Goal: Information Seeking & Learning: Learn about a topic

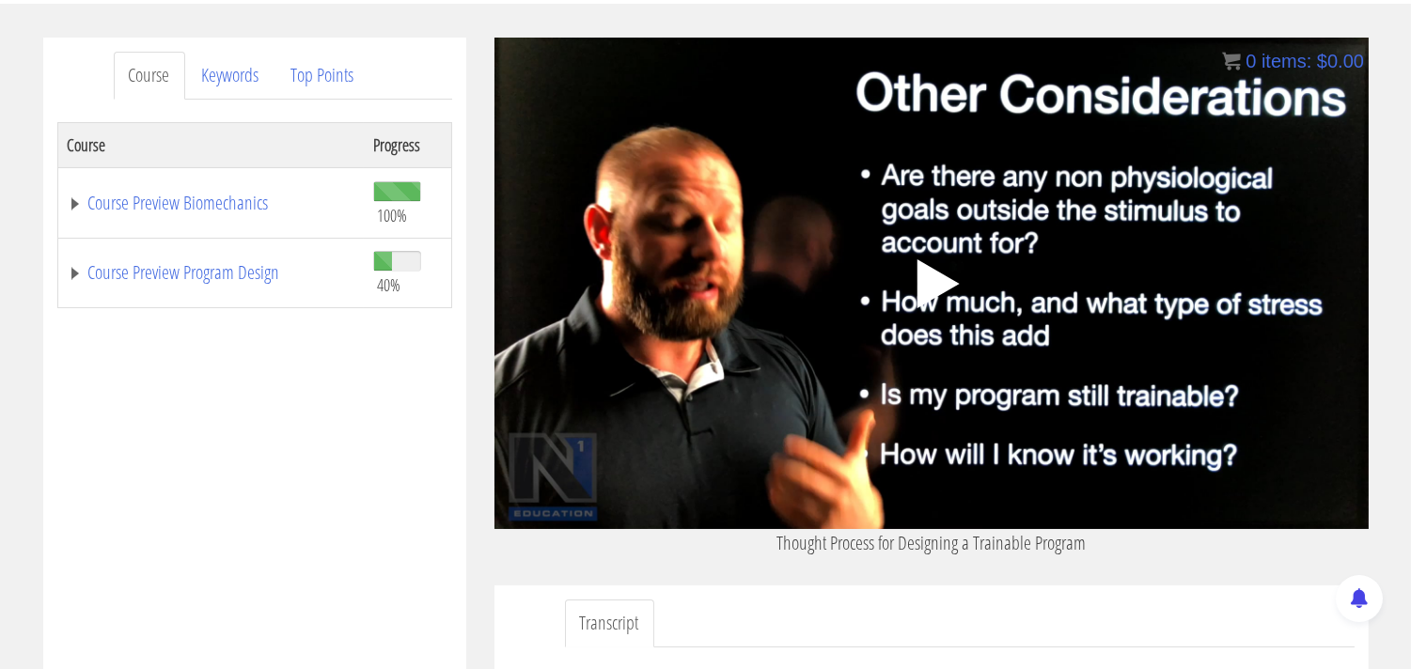
scroll to position [209, 0]
click at [932, 278] on polygon at bounding box center [937, 283] width 42 height 49
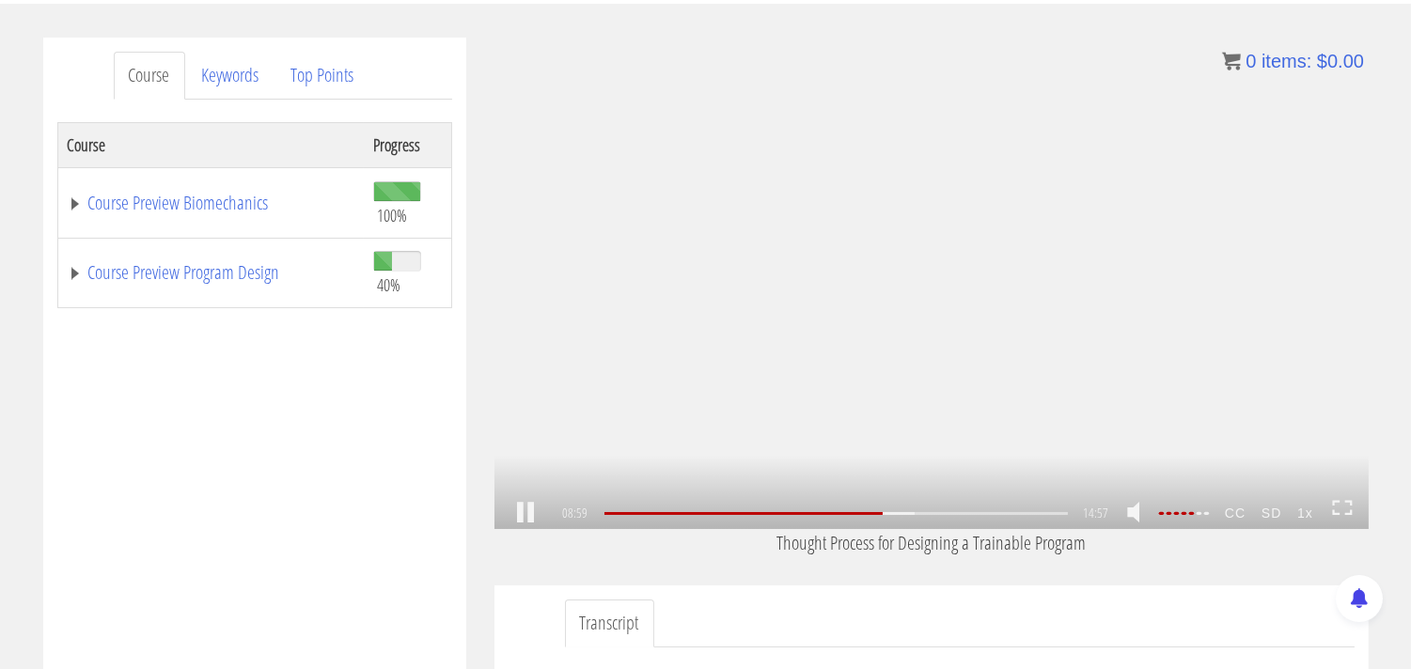
scroll to position [1927, 0]
click at [526, 513] on link at bounding box center [525, 513] width 32 height 0
click at [528, 513] on link at bounding box center [525, 513] width 32 height 0
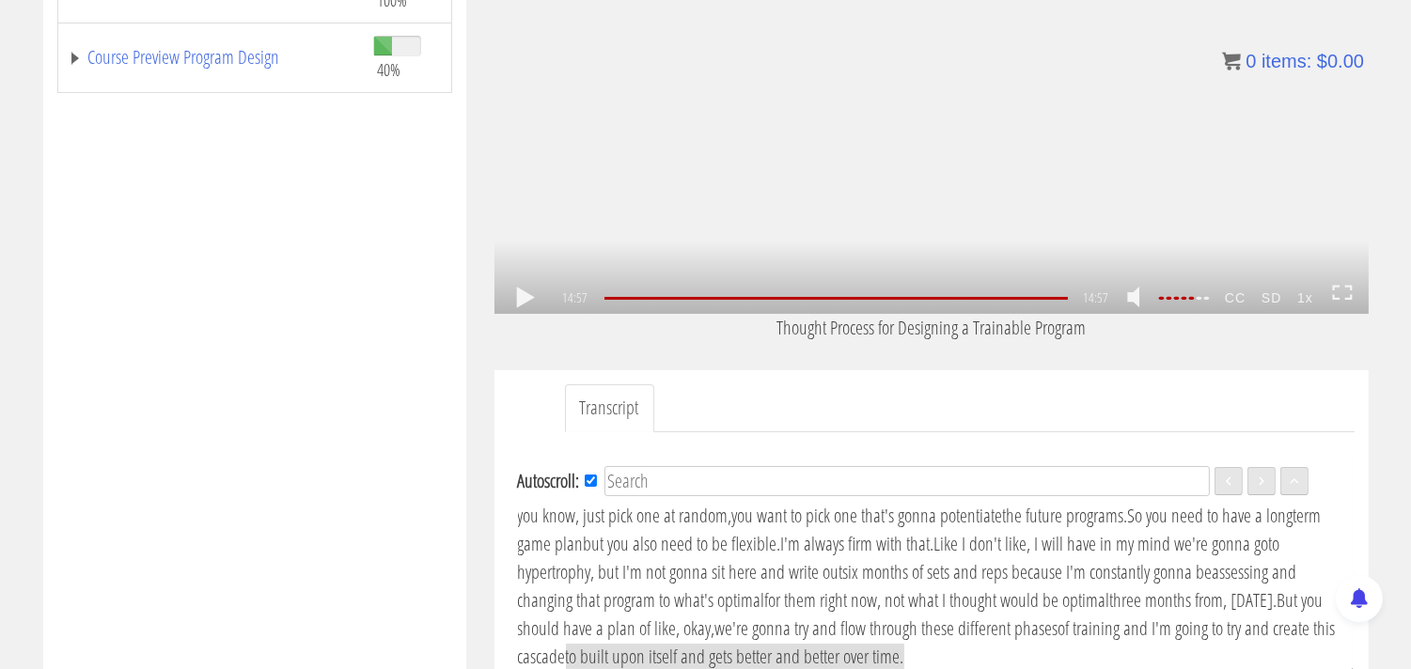
scroll to position [730, 0]
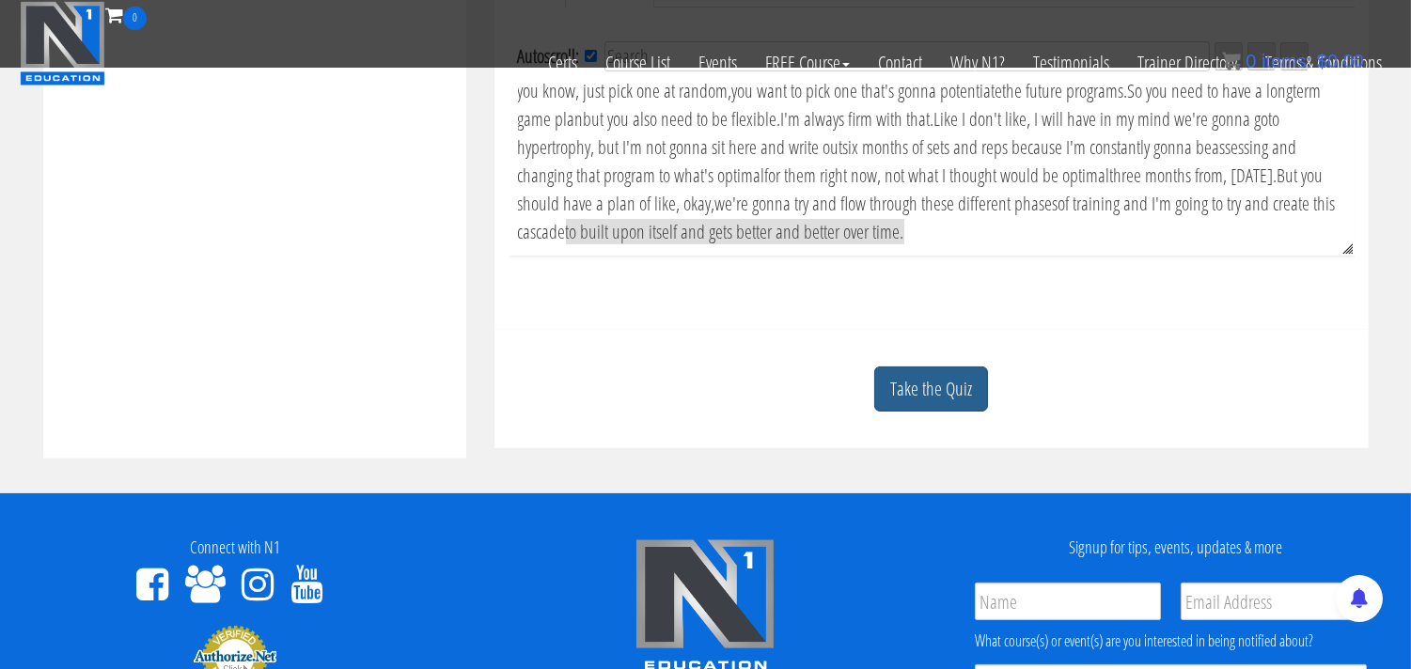
click at [935, 402] on link "Take the Quiz" at bounding box center [931, 390] width 114 height 46
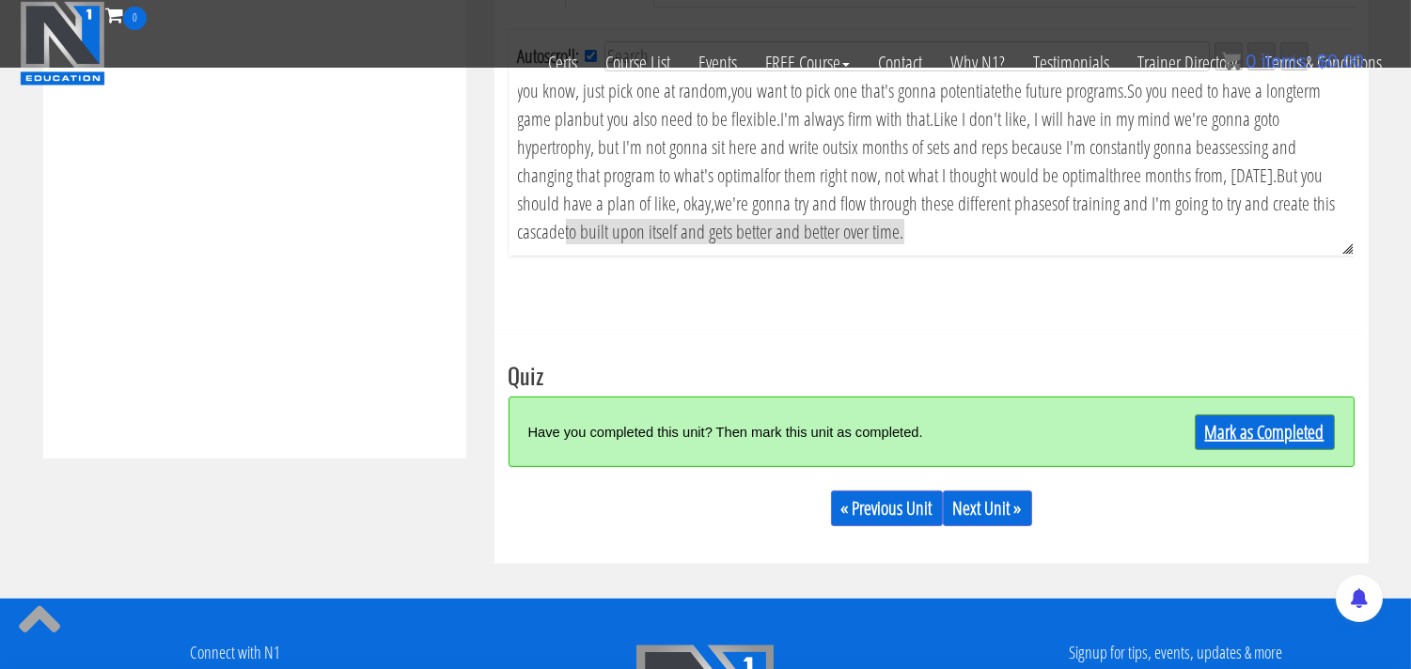
click at [1253, 432] on link "Mark as Completed" at bounding box center [1264, 432] width 140 height 36
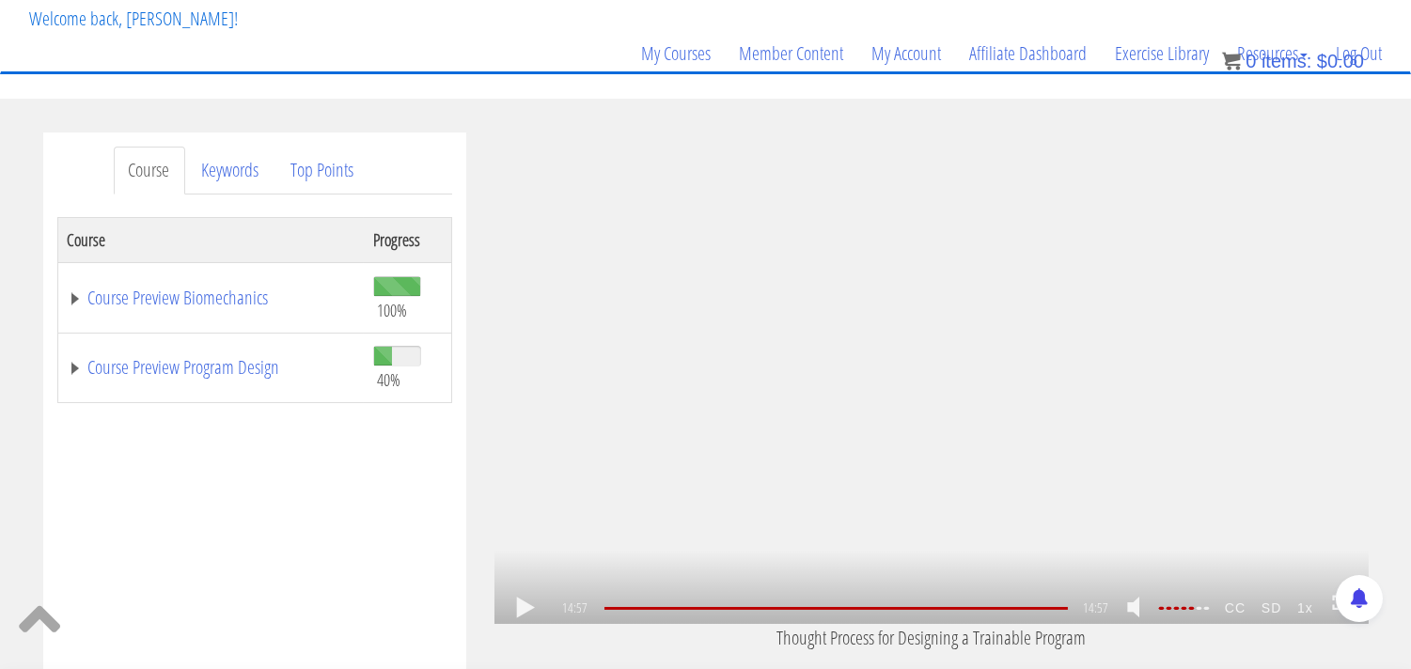
scroll to position [0, 0]
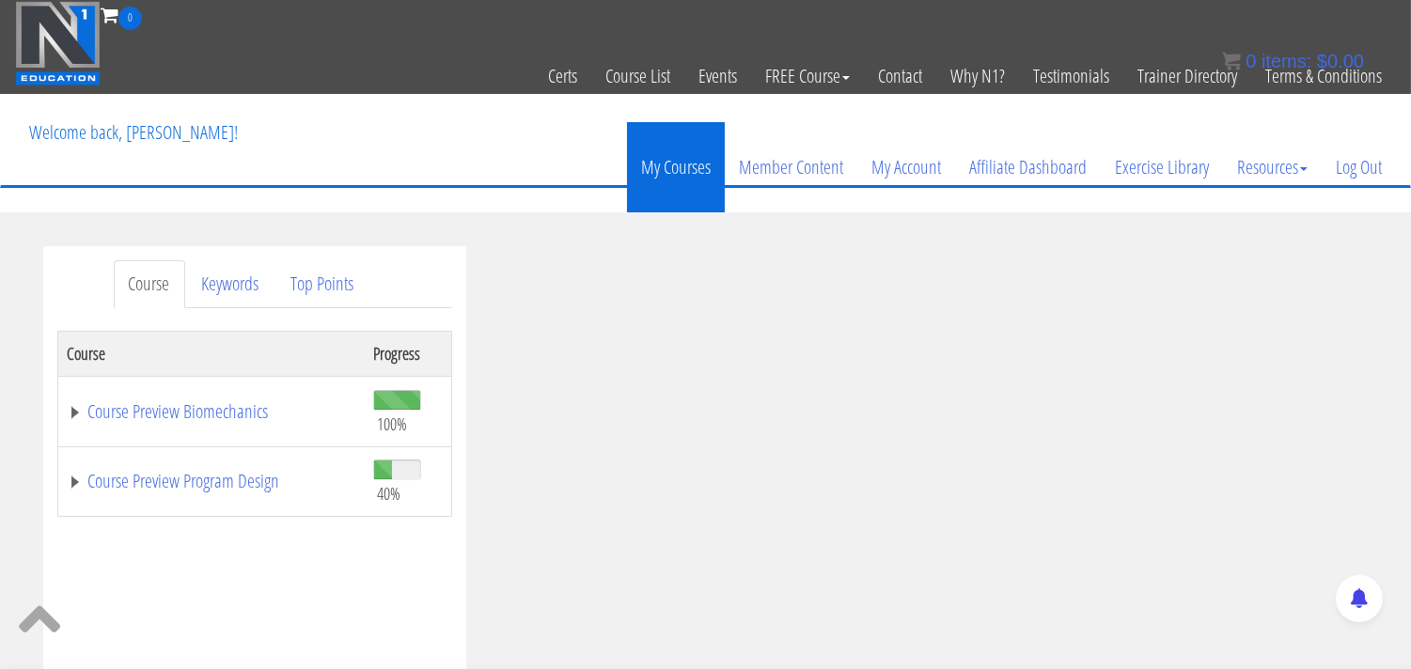
click at [640, 179] on link "My Courses" at bounding box center [676, 167] width 98 height 90
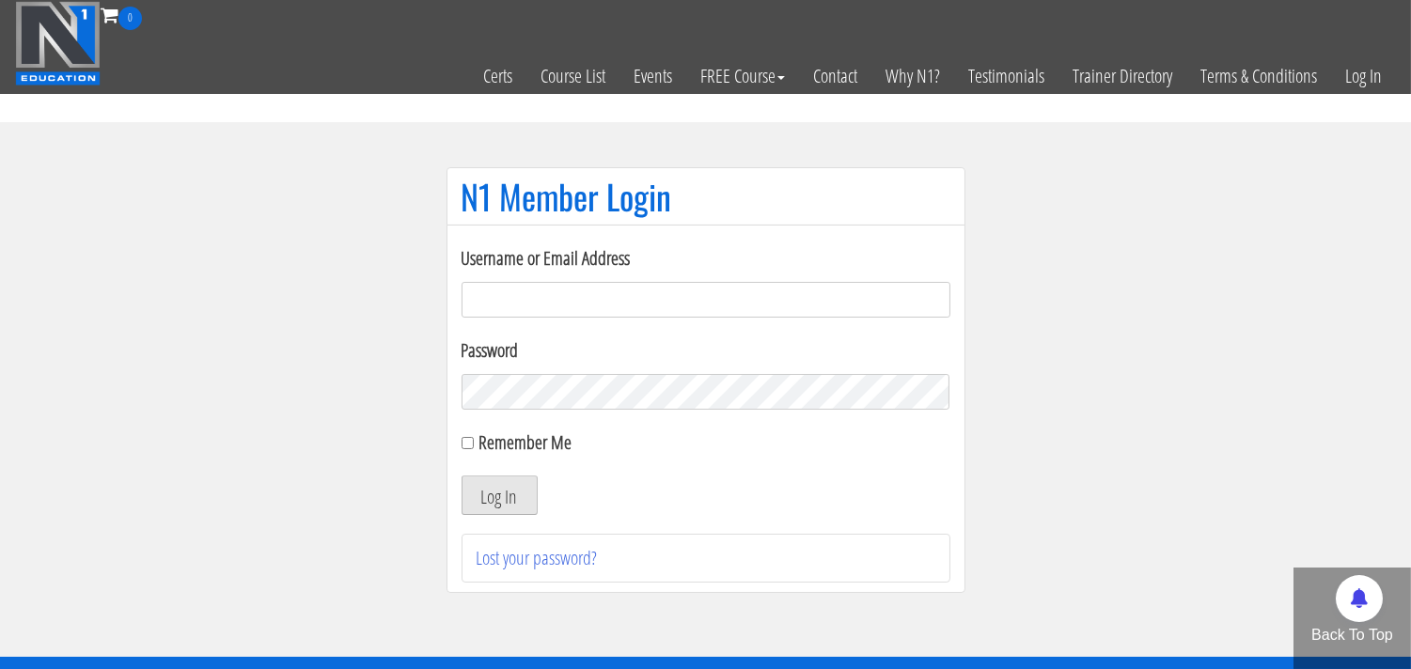
type input "[EMAIL_ADDRESS][DOMAIN_NAME]"
click at [506, 504] on button "Log In" at bounding box center [499, 495] width 76 height 39
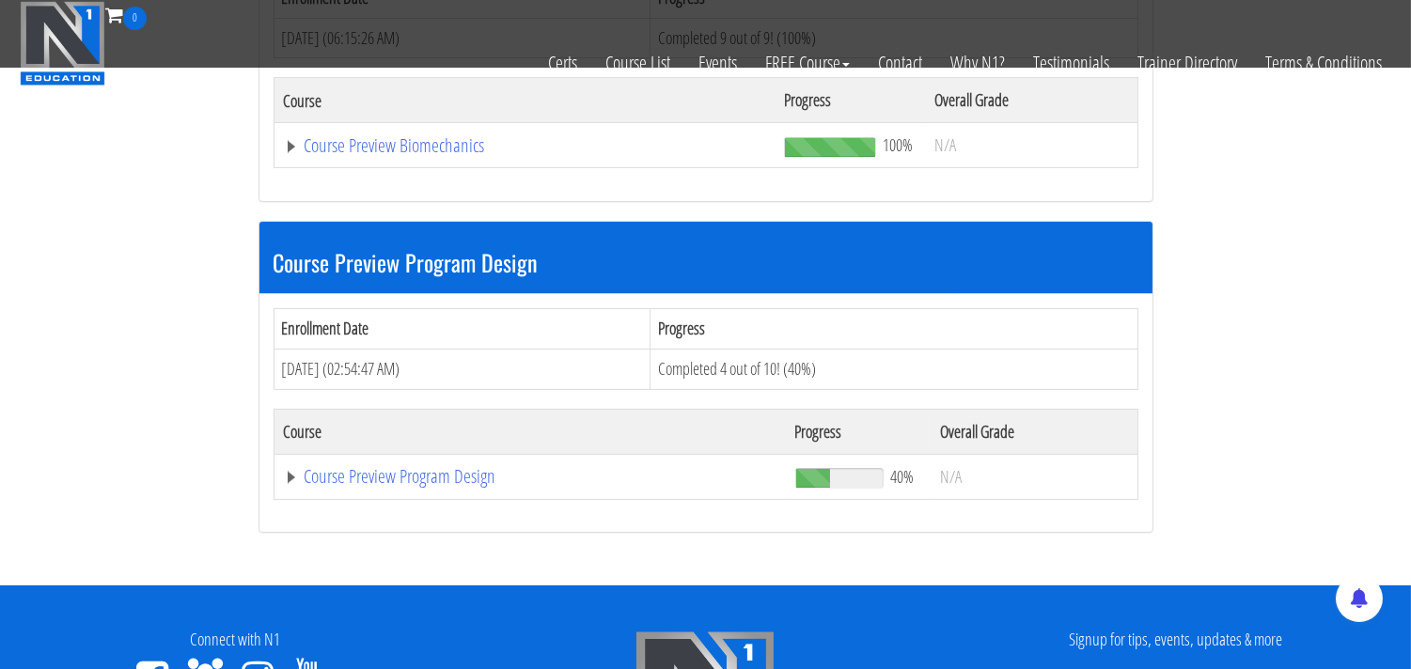
scroll to position [417, 0]
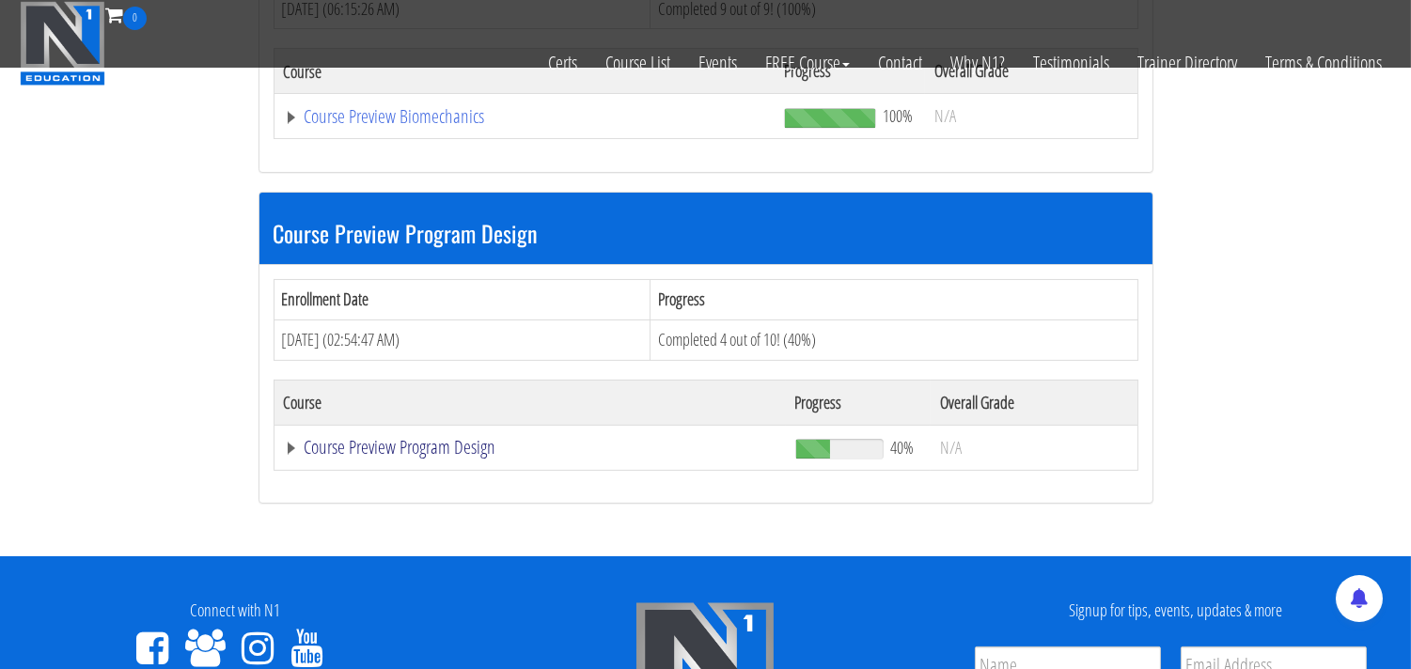
click at [374, 126] on link "Course Preview Program Design" at bounding box center [525, 116] width 482 height 19
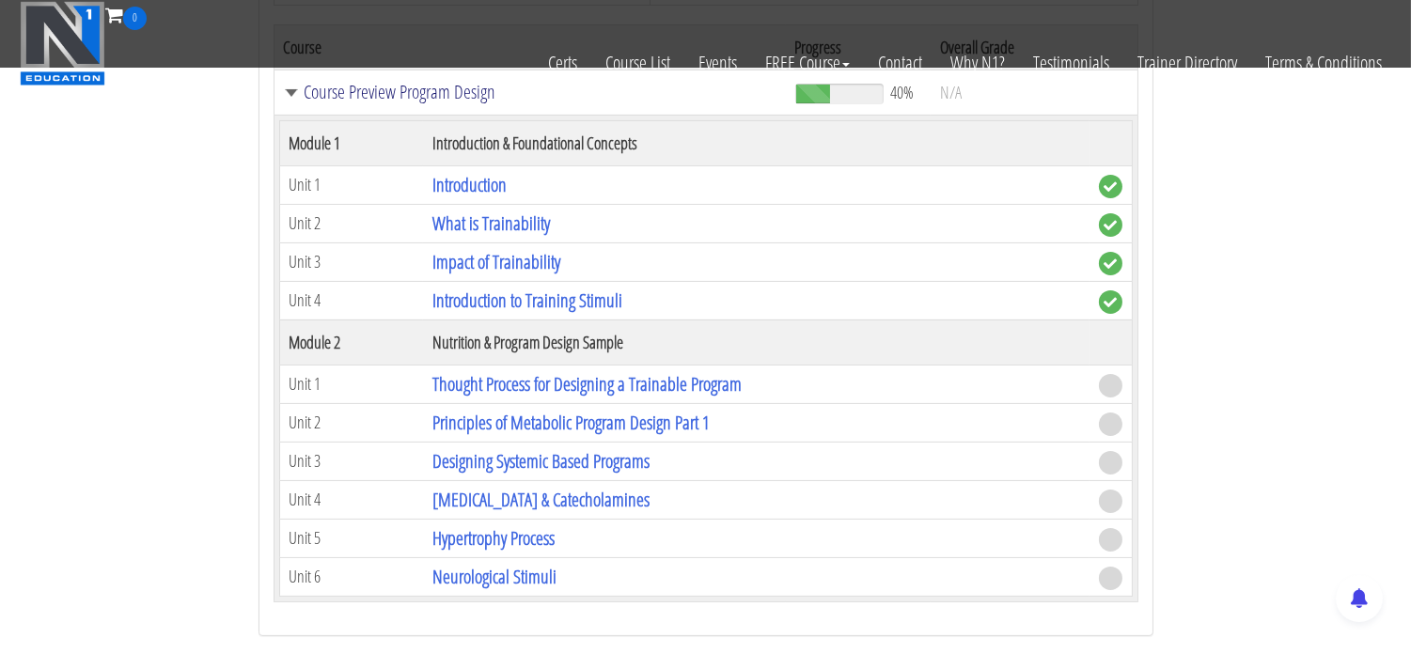
scroll to position [835, 0]
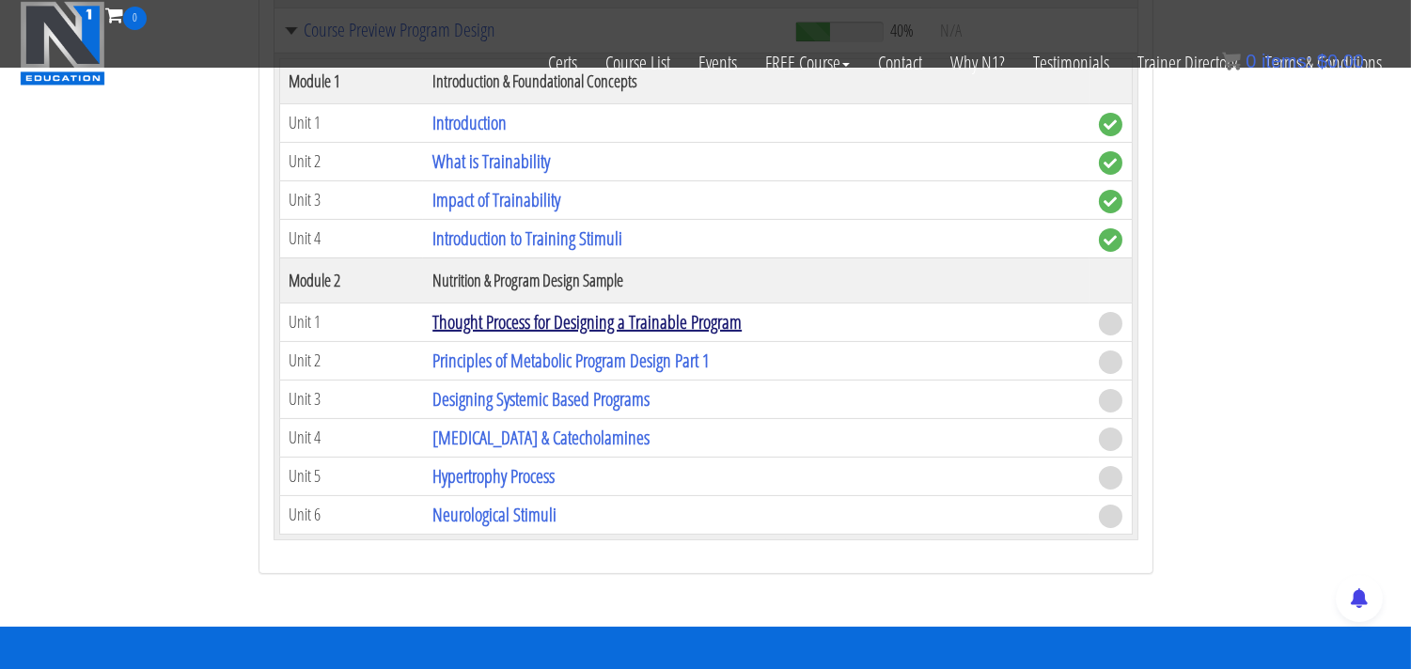
click at [527, 324] on link "Thought Process for Designing a Trainable Program" at bounding box center [586, 321] width 309 height 25
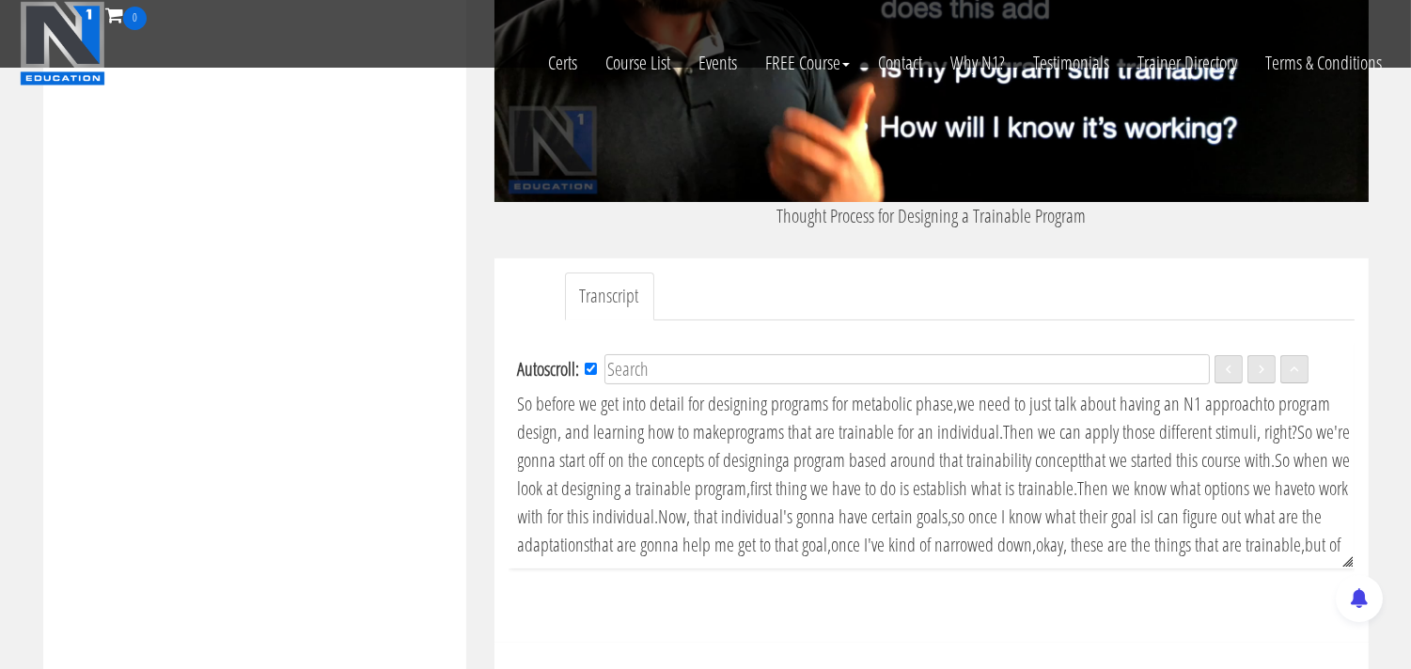
scroll to position [940, 0]
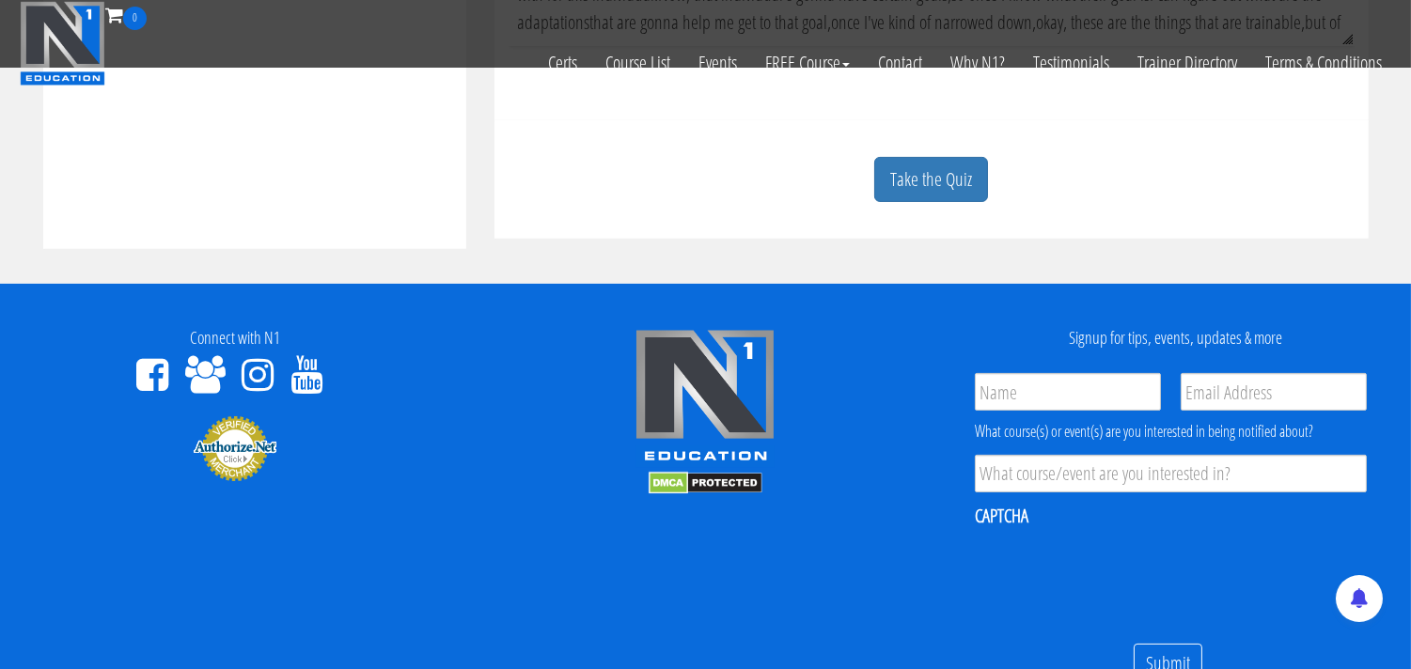
click at [922, 604] on footer "Connect with N1 Signup for tips, events, updates & more Name * Email * Product …" at bounding box center [705, 569] width 1411 height 571
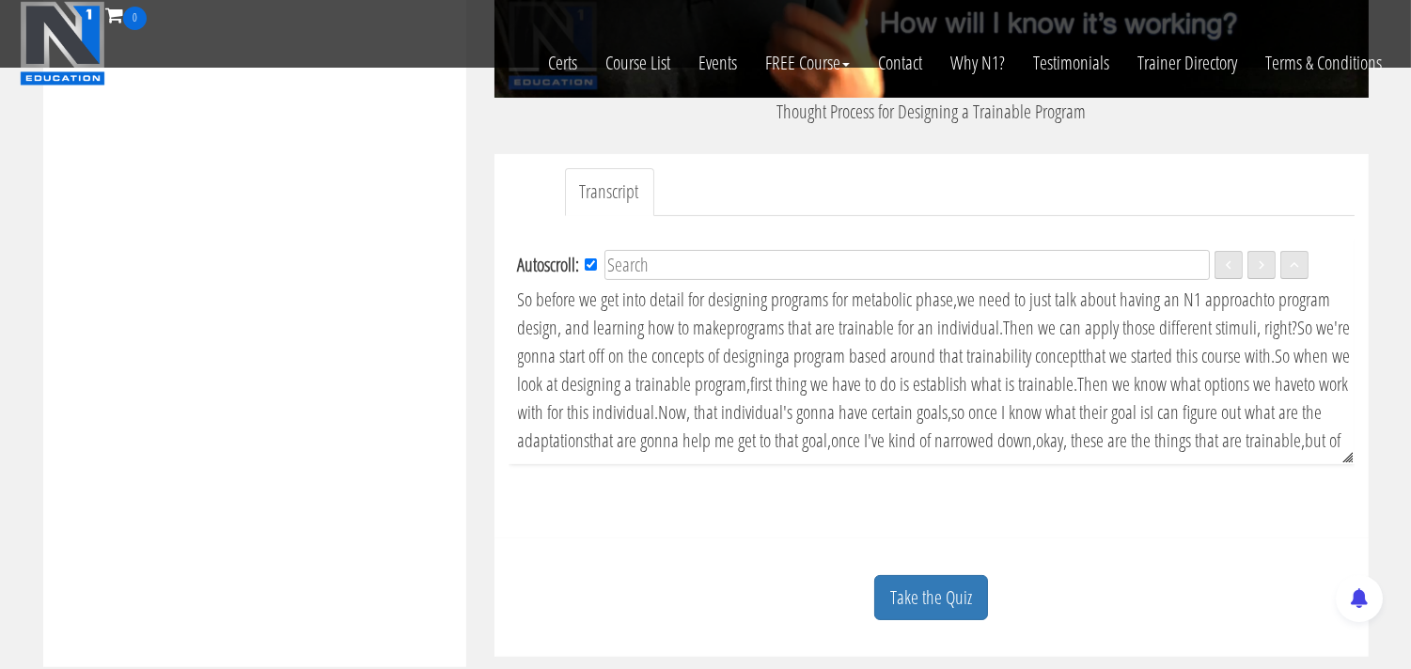
click at [914, 594] on link "Take the Quiz" at bounding box center [931, 598] width 114 height 46
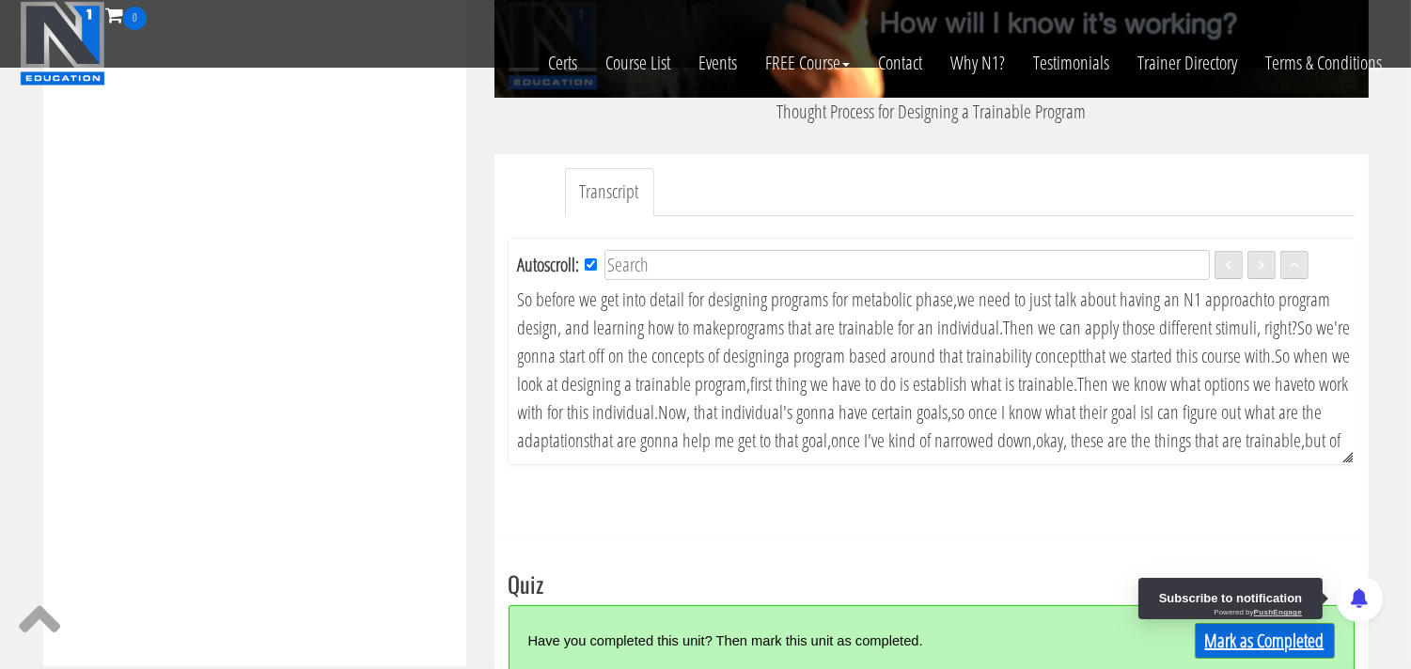
click at [1278, 642] on link "Mark as Completed" at bounding box center [1264, 641] width 140 height 36
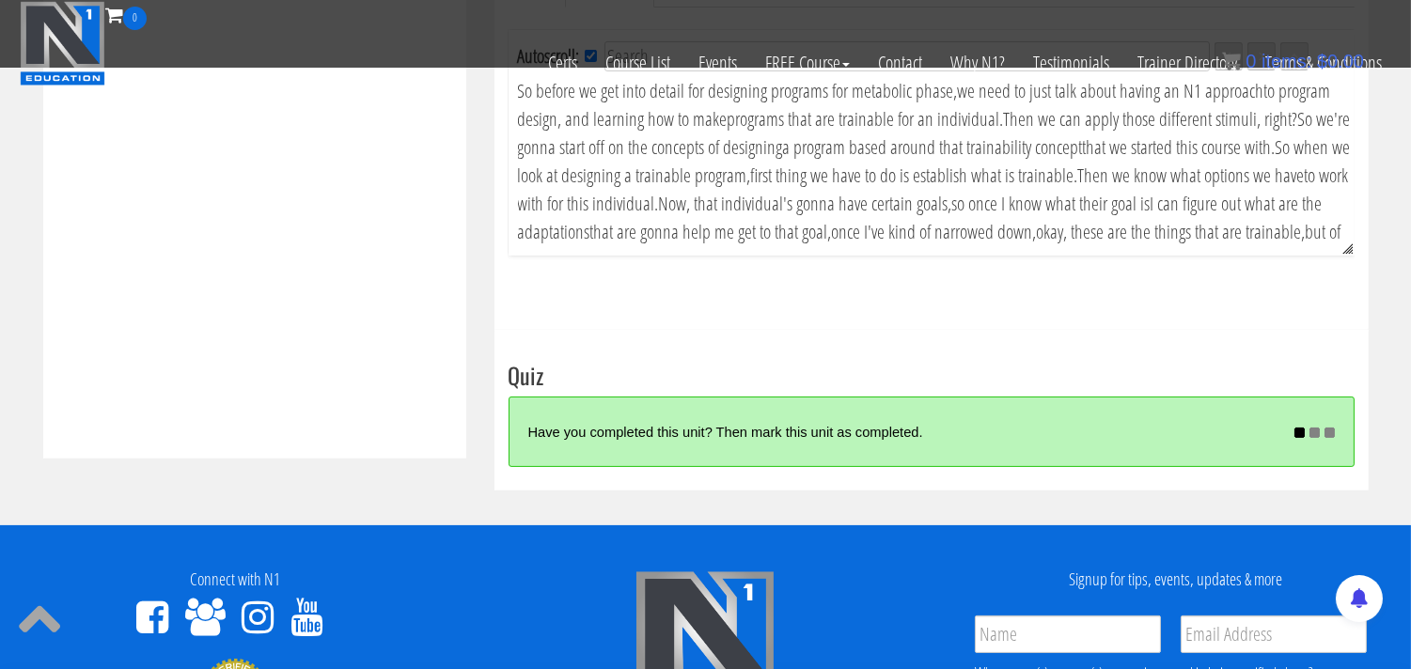
scroll to position [0, 0]
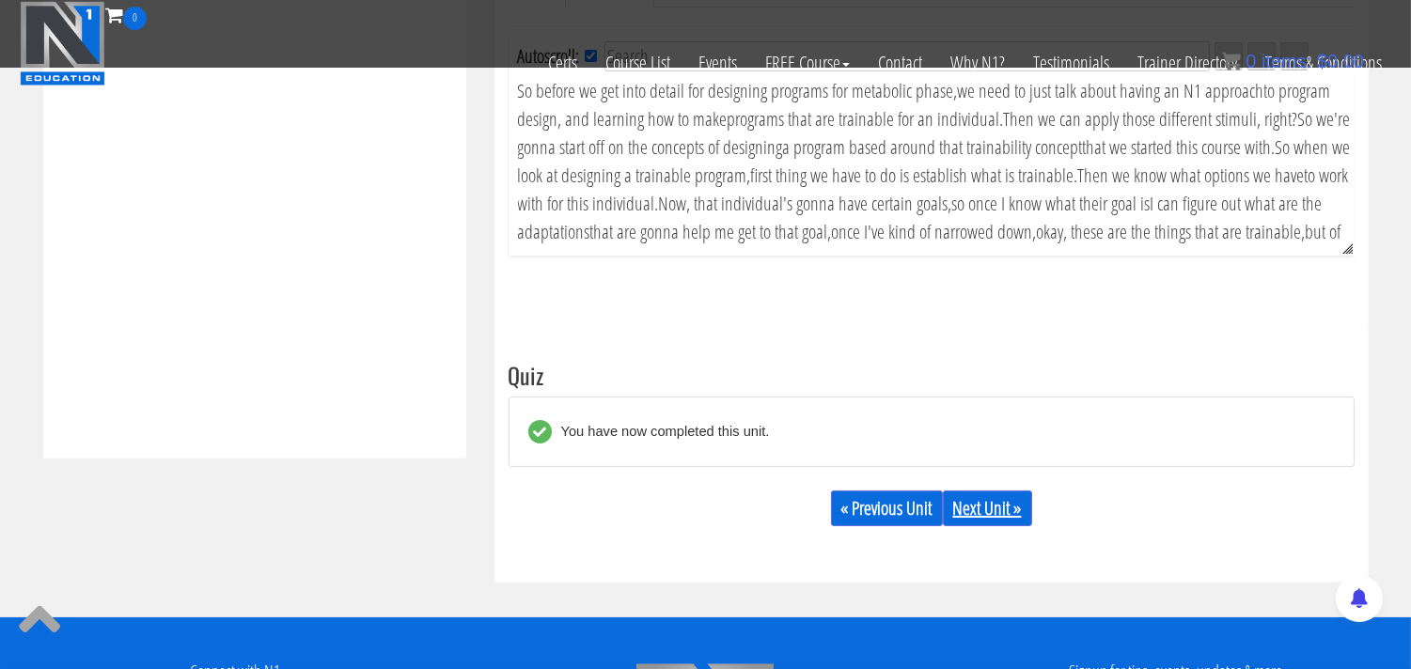
click at [1002, 512] on link "Next Unit »" at bounding box center [987, 509] width 89 height 36
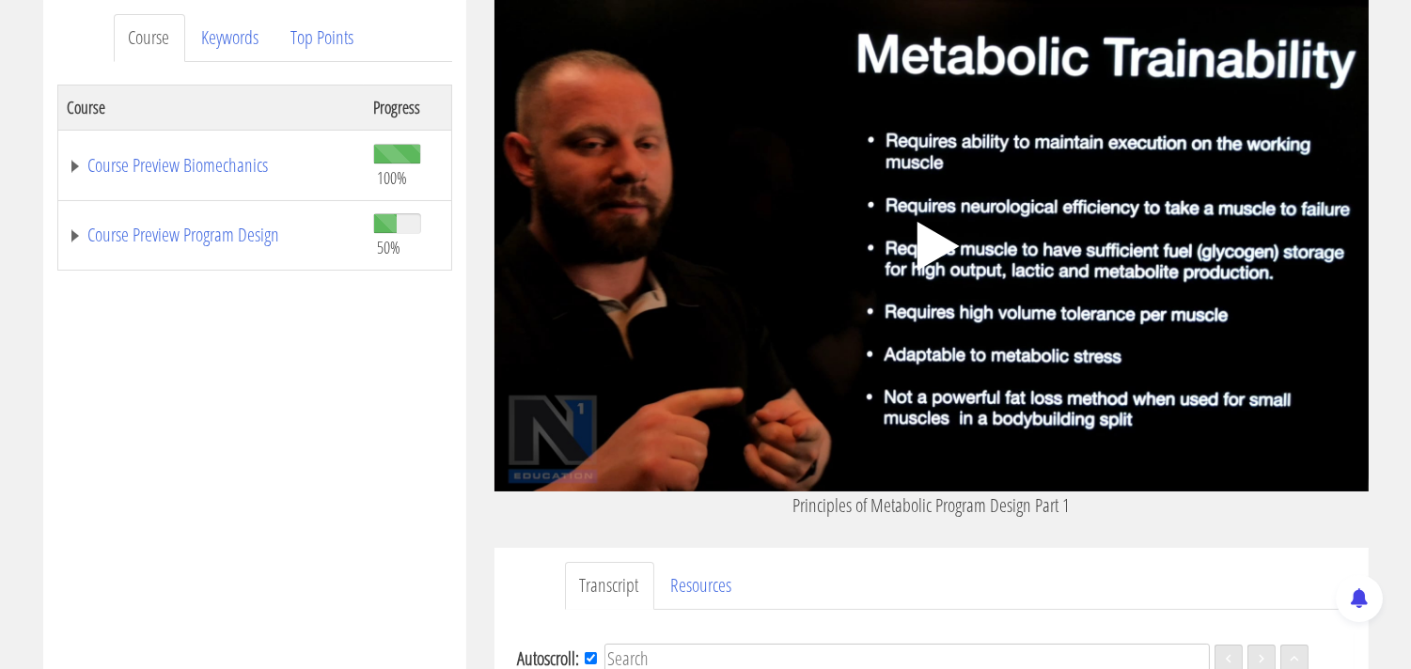
scroll to position [209, 0]
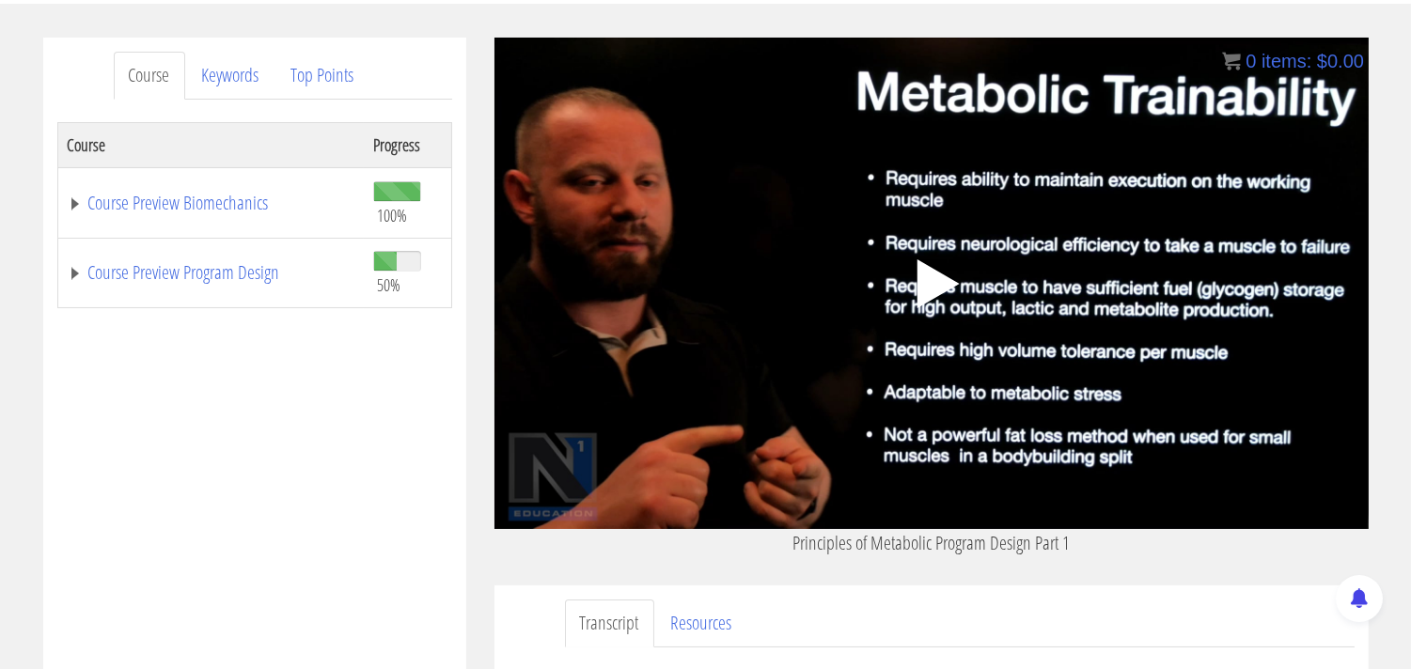
click at [927, 279] on polygon at bounding box center [937, 283] width 42 height 49
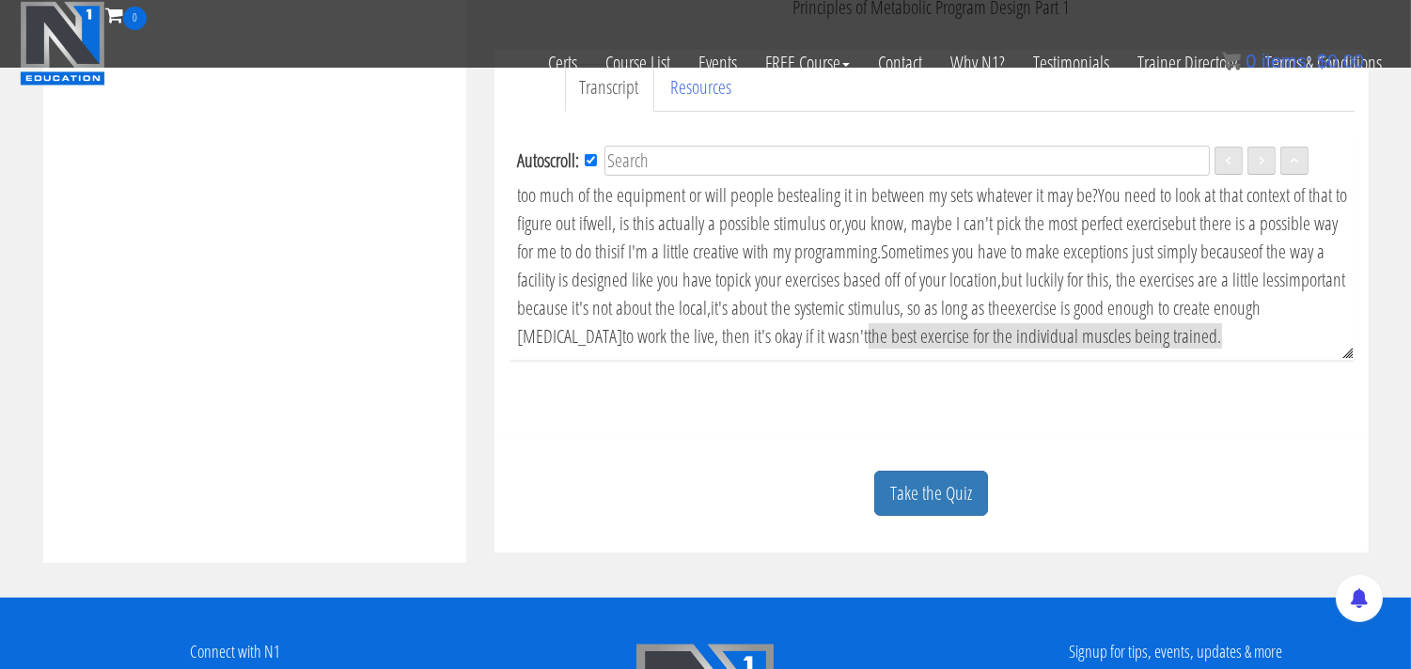
scroll to position [644, 0]
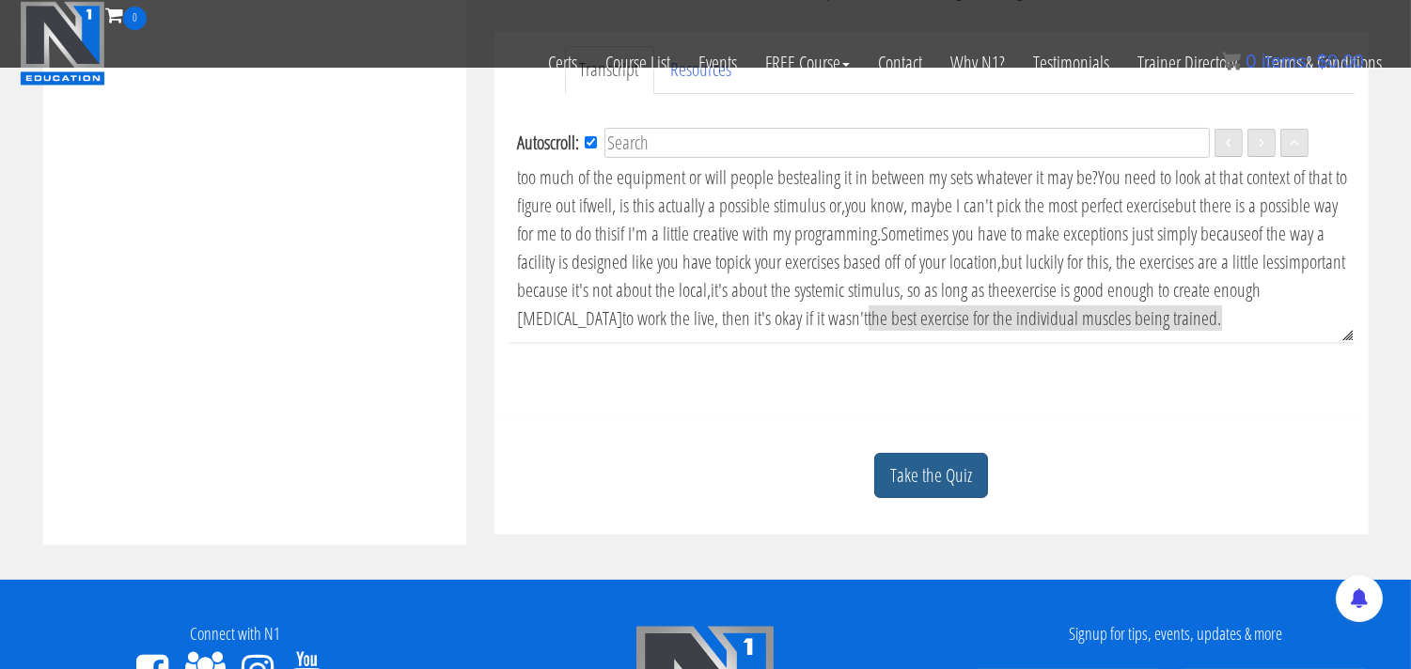
click at [937, 485] on link "Take the Quiz" at bounding box center [931, 476] width 114 height 46
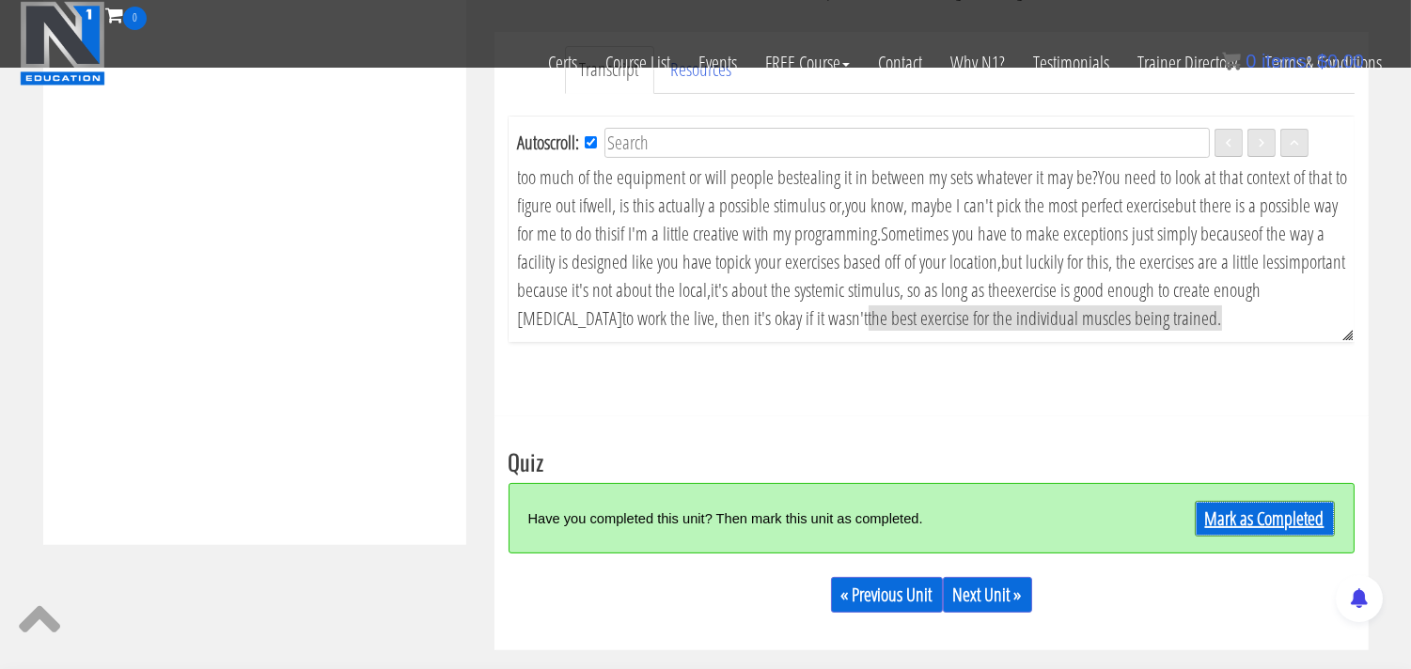
click at [1227, 519] on link "Mark as Completed" at bounding box center [1264, 519] width 140 height 36
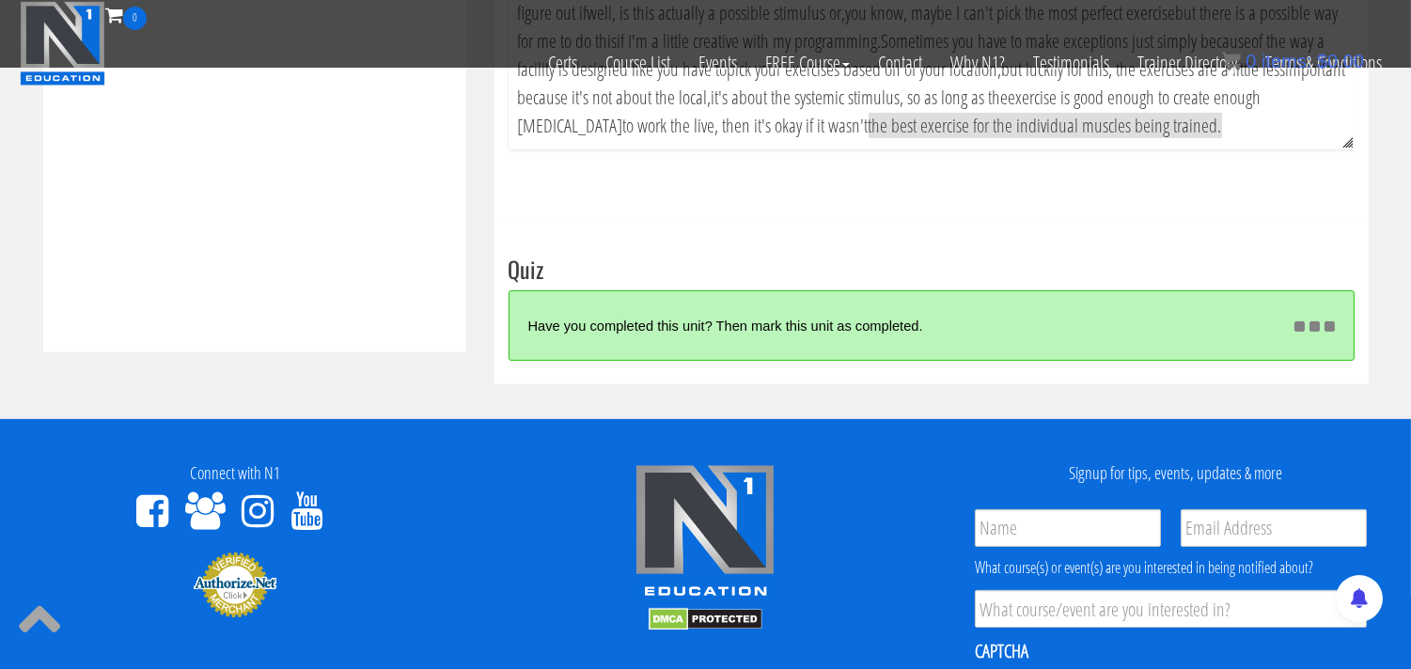
scroll to position [852, 0]
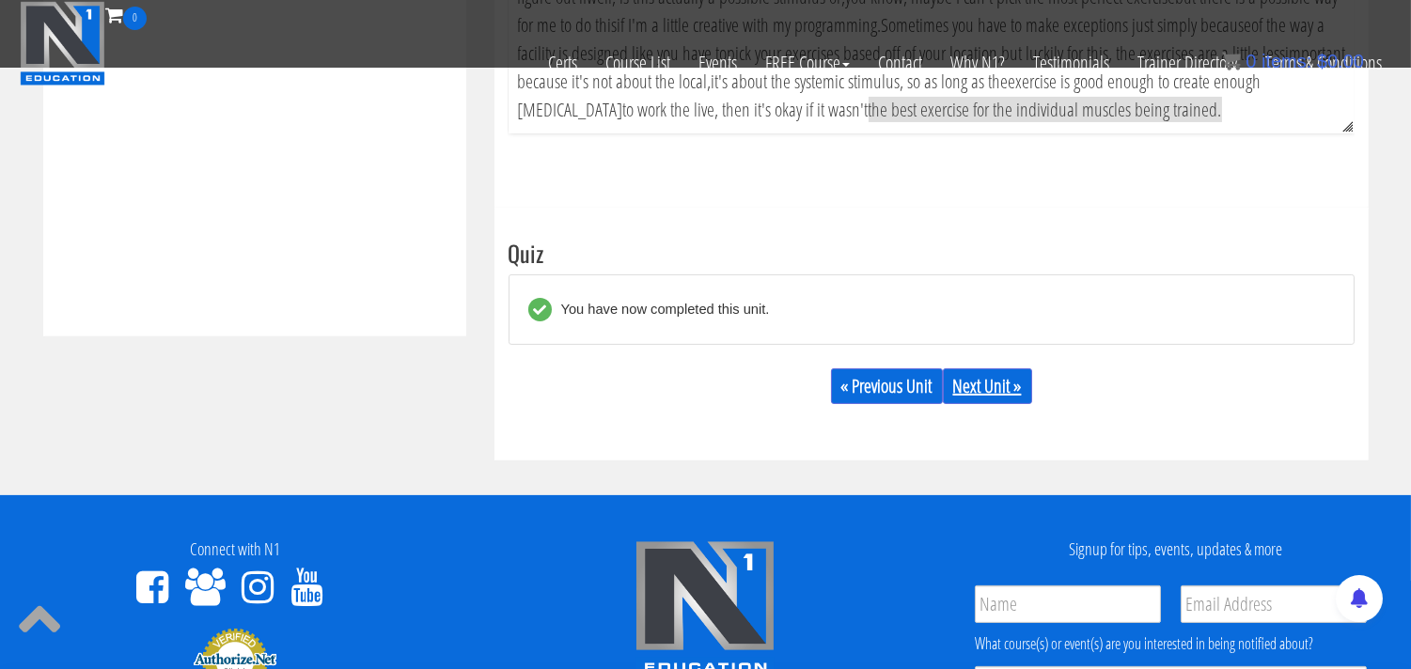
click at [1006, 391] on link "Next Unit »" at bounding box center [987, 386] width 89 height 36
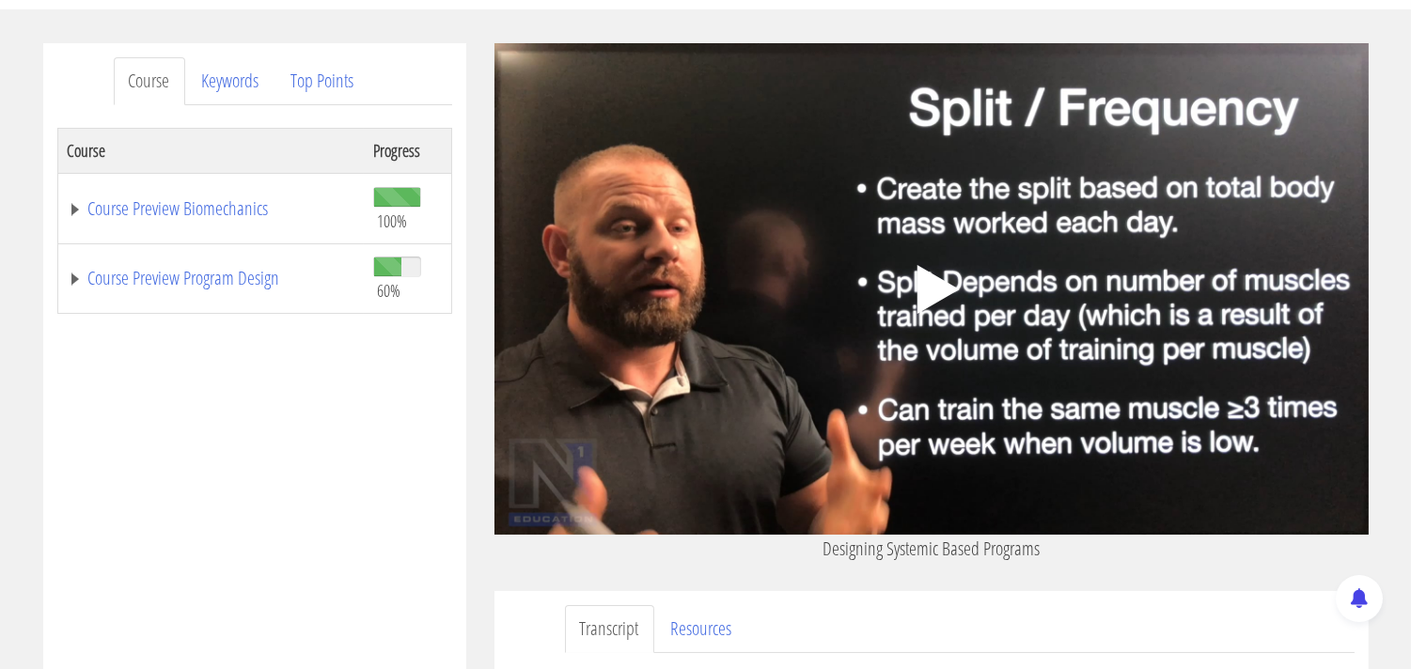
scroll to position [209, 0]
